Goal: Task Accomplishment & Management: Complete application form

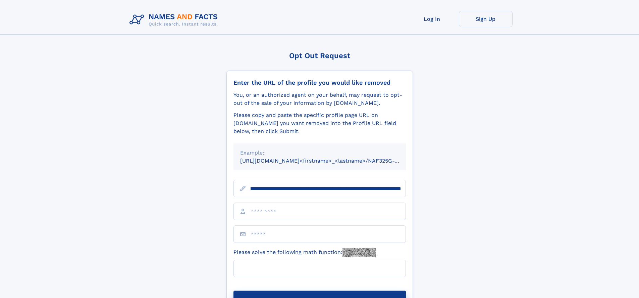
scroll to position [0, 96]
type input "**********"
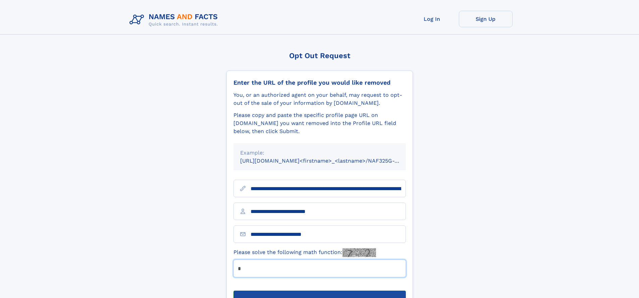
type input "*"
click at [319, 290] on button "Submit Opt Out Request" at bounding box center [320, 300] width 172 height 21
